Goal: Navigation & Orientation: Find specific page/section

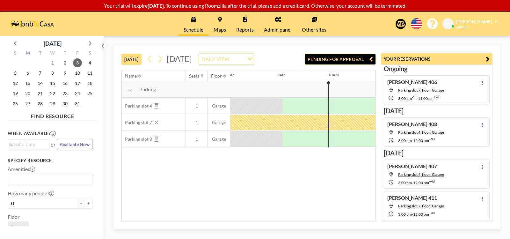
scroll to position [0, 408]
click at [220, 25] on link "Maps" at bounding box center [219, 24] width 23 height 24
click at [488, 58] on icon "button" at bounding box center [488, 59] width 4 height 8
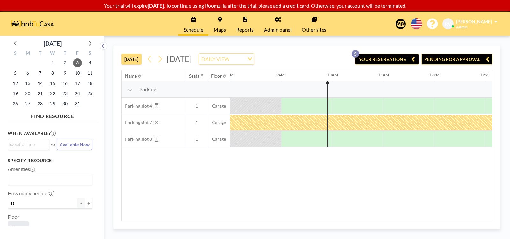
click at [397, 57] on button "YOUR RESERVATIONS 5" at bounding box center [387, 59] width 64 height 11
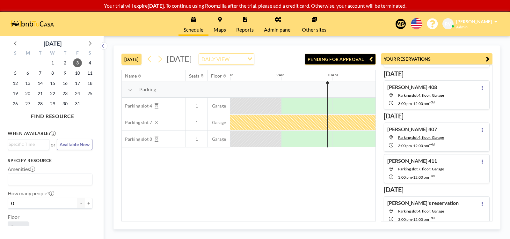
scroll to position [43, 0]
